Goal: Information Seeking & Learning: Learn about a topic

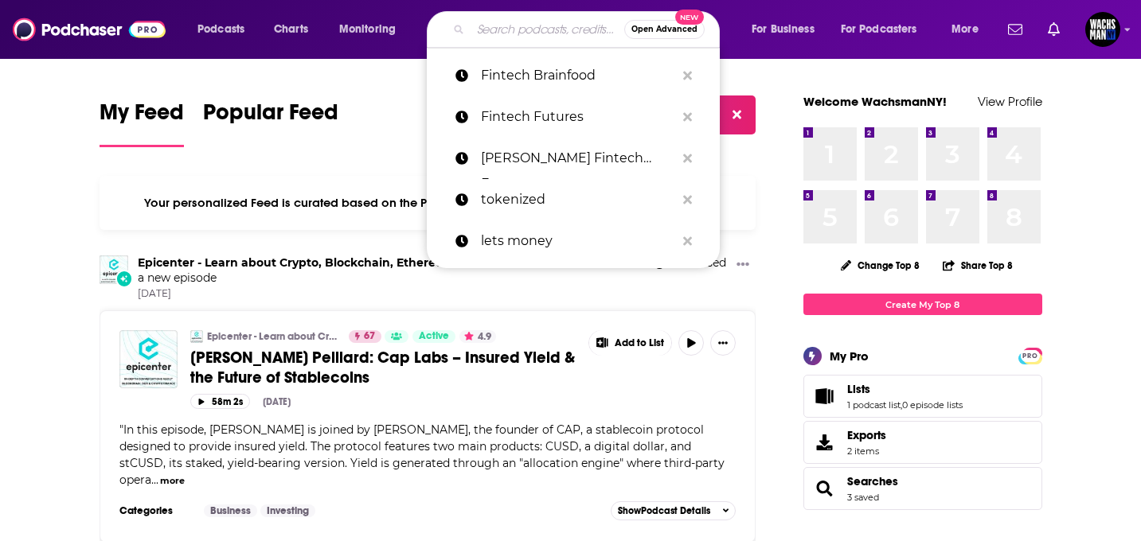
click at [528, 33] on input "Search podcasts, credits, & more..." at bounding box center [548, 29] width 154 height 25
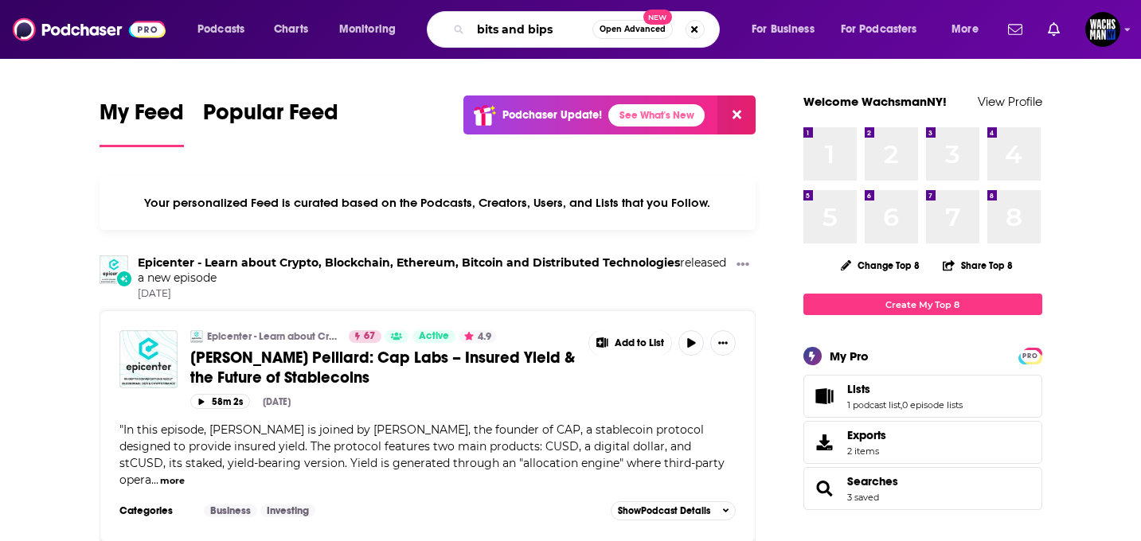
type input "bits and bips"
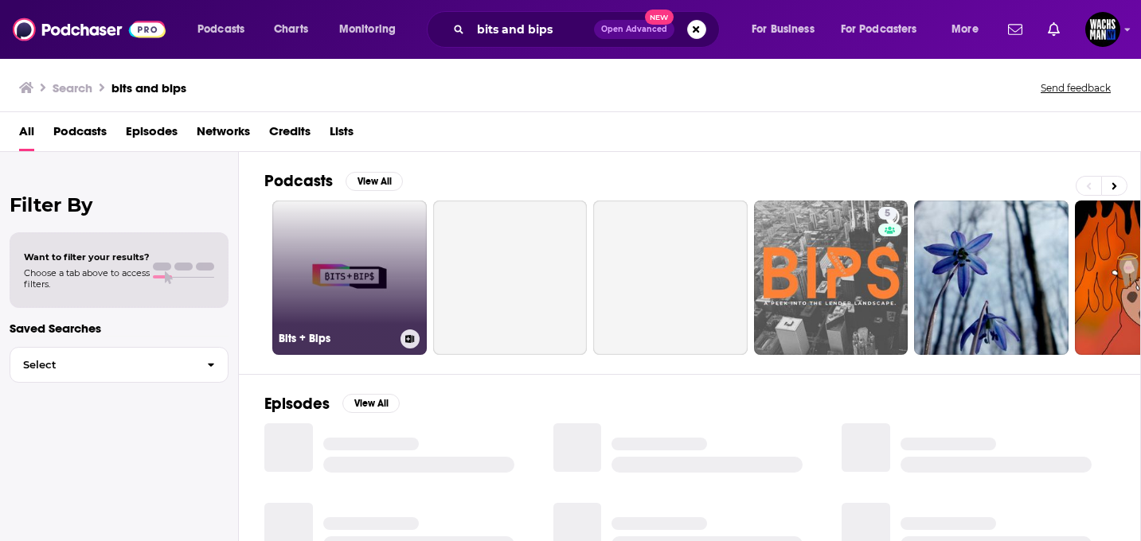
click at [355, 286] on link "Bits + Bips" at bounding box center [349, 278] width 154 height 154
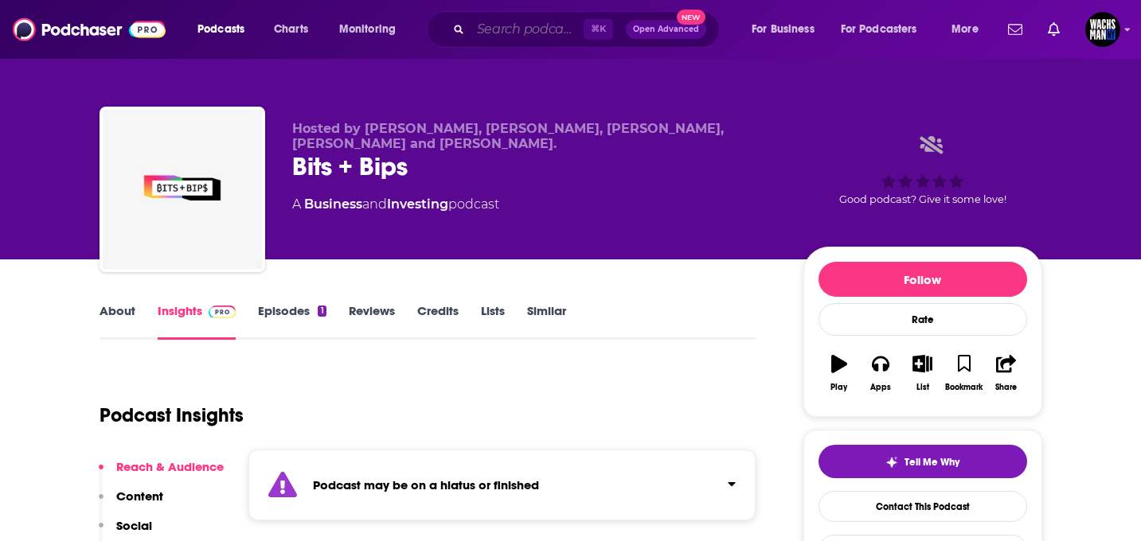
click at [522, 33] on input "Search podcasts, credits, & more..." at bounding box center [527, 29] width 113 height 25
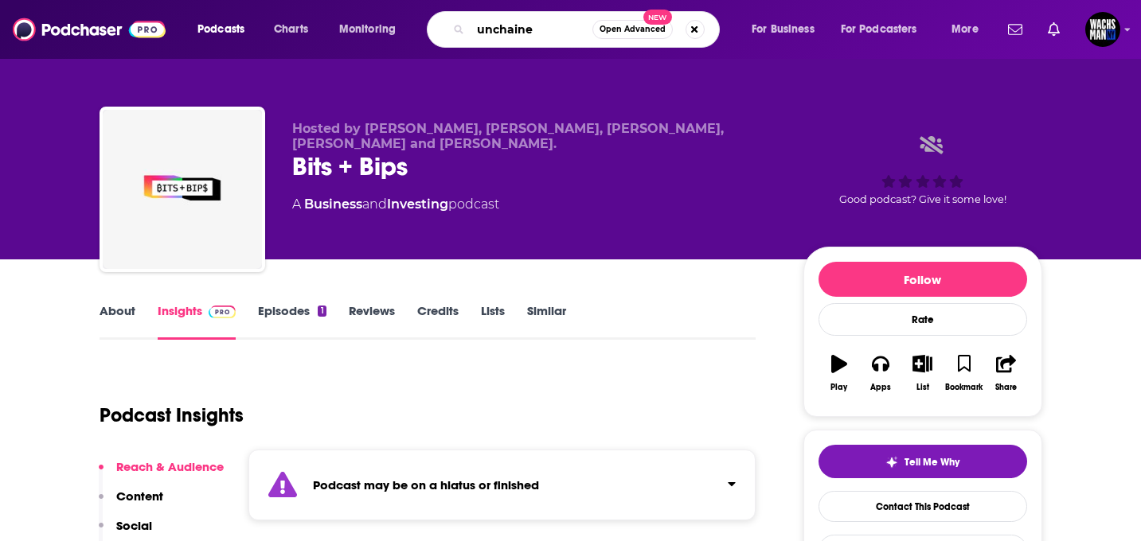
type input "unchained"
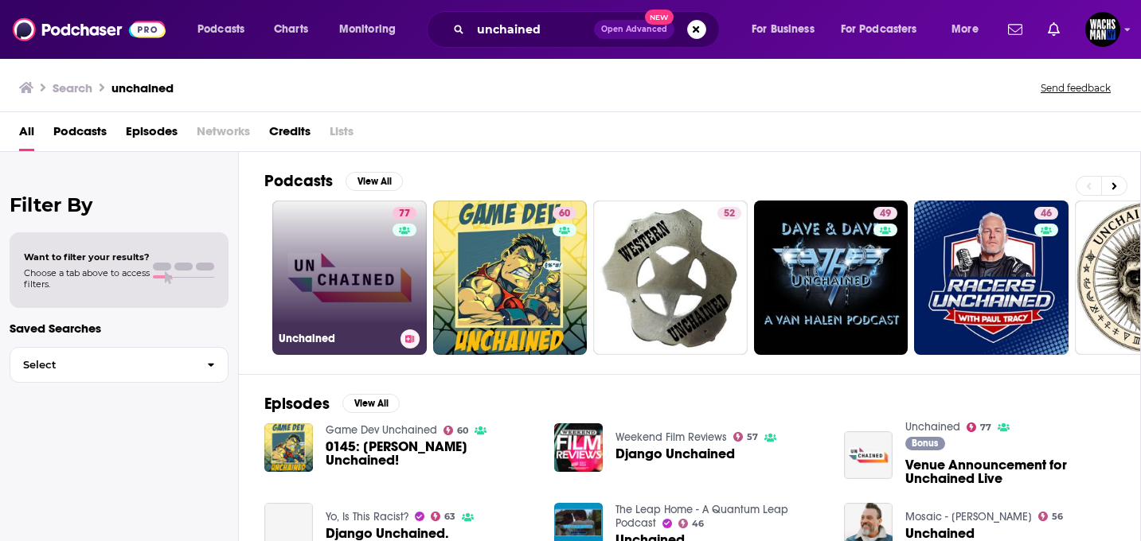
click at [347, 299] on link "77 Unchained" at bounding box center [349, 278] width 154 height 154
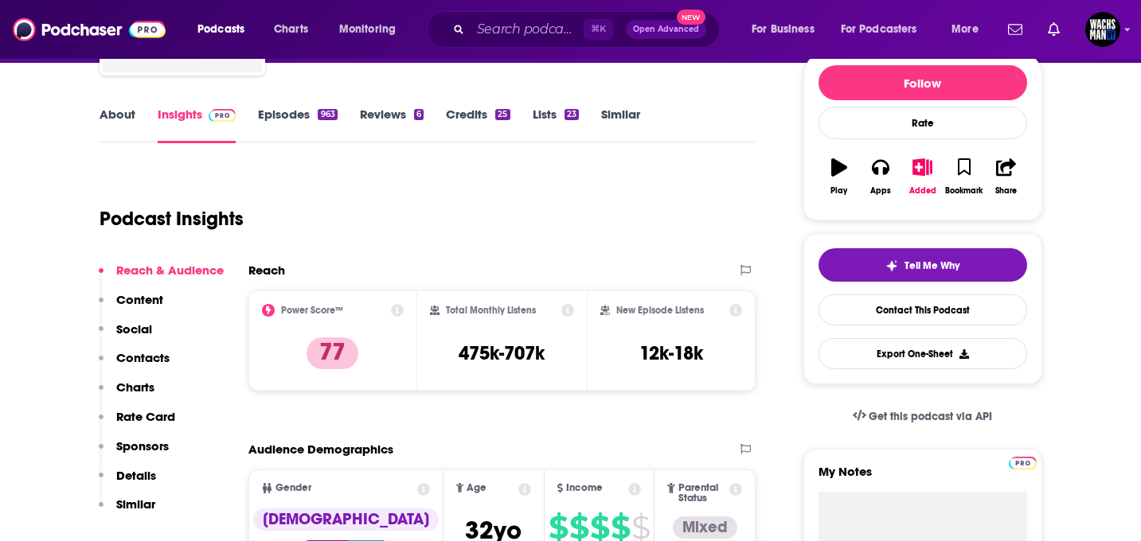
scroll to position [205, 0]
